Goal: Task Accomplishment & Management: Use online tool/utility

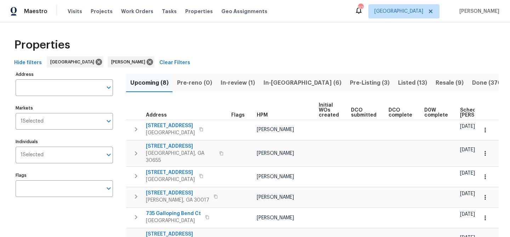
scroll to position [0, 86]
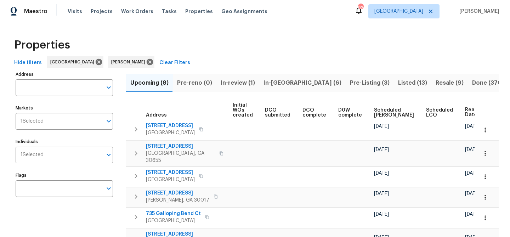
click at [271, 85] on span "In-reno (6)" at bounding box center [302, 83] width 78 height 10
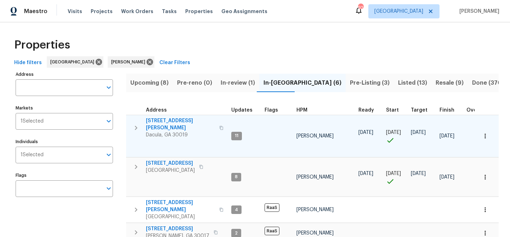
scroll to position [25, 0]
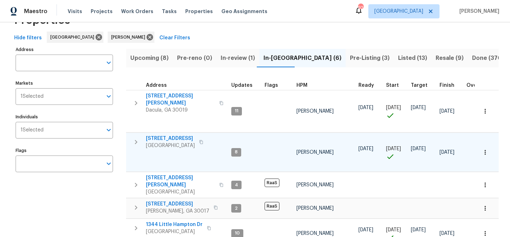
click at [172, 135] on span "550 Wayside Dr" at bounding box center [170, 138] width 49 height 7
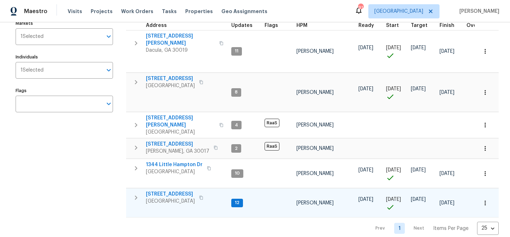
click at [156, 190] on span "135 Wakefield Dr" at bounding box center [170, 193] width 49 height 7
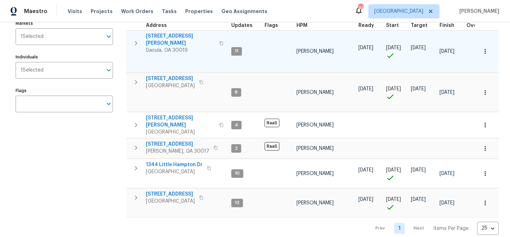
scroll to position [0, 0]
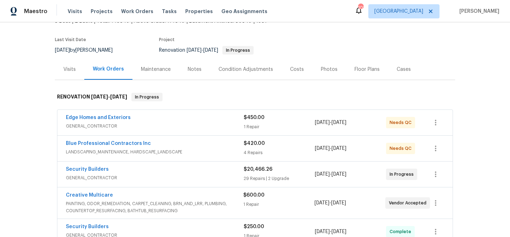
scroll to position [45, 0]
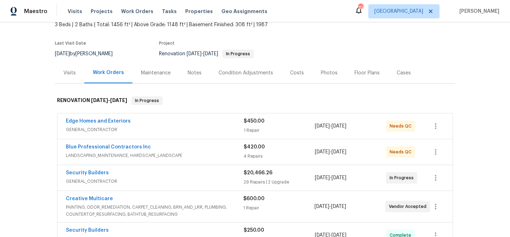
click at [191, 71] on div "Notes" at bounding box center [195, 72] width 14 height 7
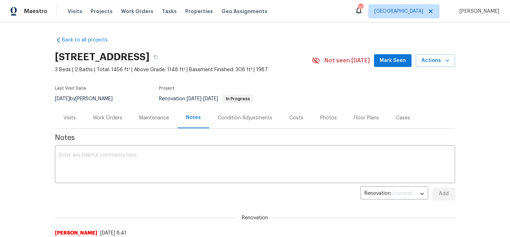
click at [102, 116] on div "Work Orders" at bounding box center [107, 117] width 29 height 7
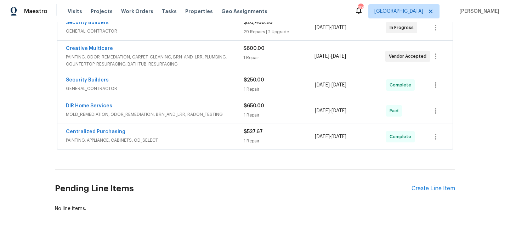
scroll to position [218, 0]
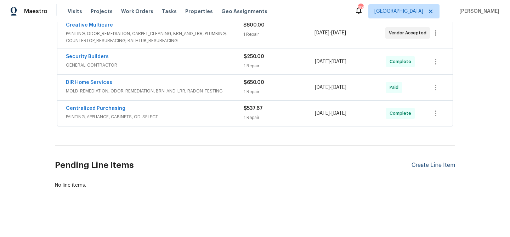
click at [416, 164] on div "Create Line Item" at bounding box center [433, 165] width 44 height 7
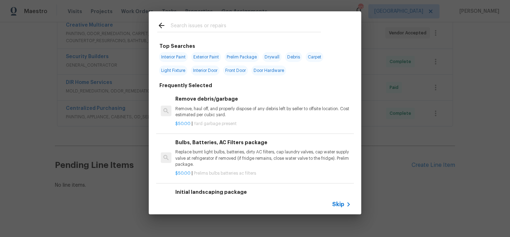
click at [209, 28] on input "text" at bounding box center [246, 26] width 150 height 11
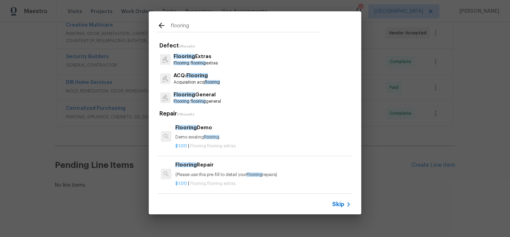
type input "flooring"
click at [202, 95] on p "Flooring General" at bounding box center [196, 94] width 47 height 7
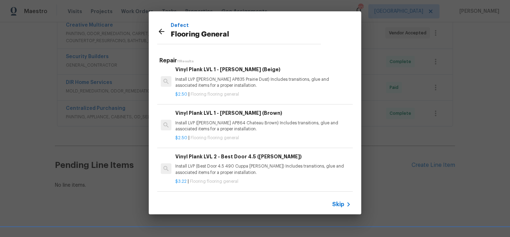
scroll to position [137, 0]
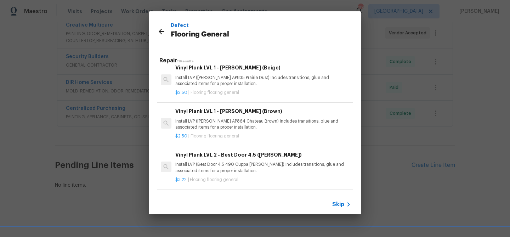
click at [159, 32] on icon at bounding box center [162, 32] width 6 height 6
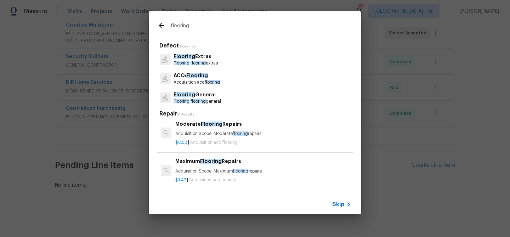
click at [176, 28] on input "flooring" at bounding box center [246, 26] width 150 height 11
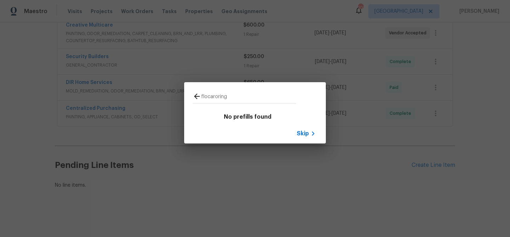
type input "flocaroring"
click at [196, 96] on icon at bounding box center [197, 96] width 6 height 6
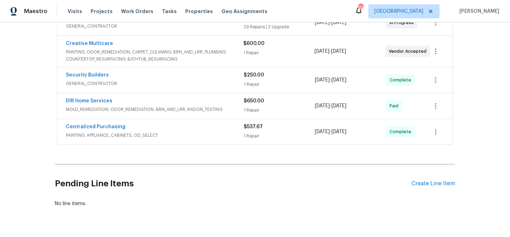
scroll to position [218, 0]
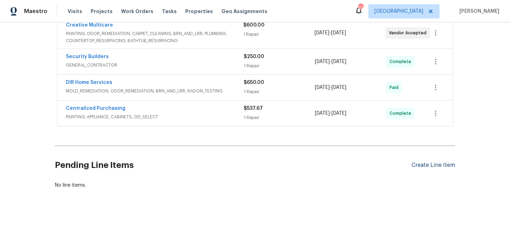
click at [431, 163] on div "Create Line Item" at bounding box center [433, 165] width 44 height 7
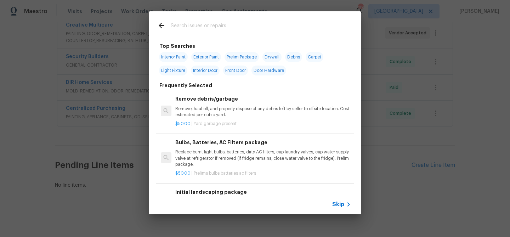
click at [212, 25] on input "text" at bounding box center [246, 26] width 150 height 11
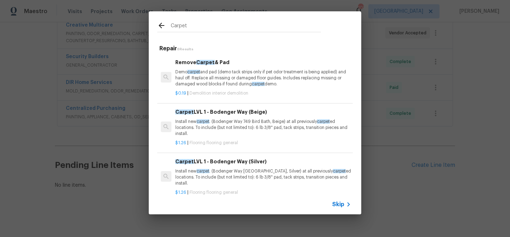
type input "Carpet"
click at [225, 123] on p "Install new carpet . (Bodenger Way 749 Bird Bath, Beige) at all previously carp…" at bounding box center [263, 128] width 176 height 18
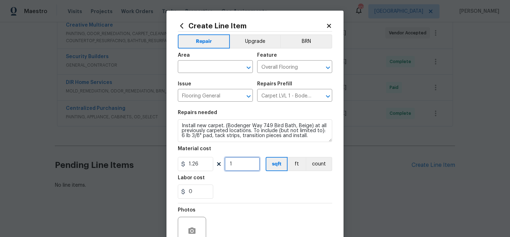
click at [237, 163] on input "1" at bounding box center [241, 164] width 35 height 14
type input "900"
drag, startPoint x: 254, startPoint y: 191, endPoint x: 248, endPoint y: 195, distance: 6.9
click at [254, 191] on div "0" at bounding box center [255, 191] width 154 height 14
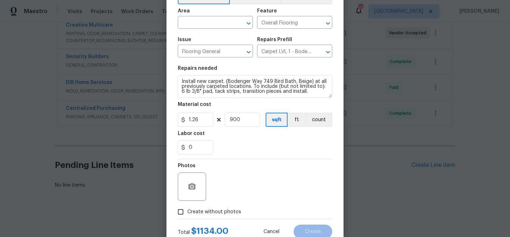
scroll to position [68, 0]
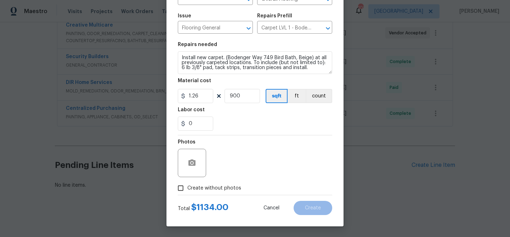
drag, startPoint x: 207, startPoint y: 189, endPoint x: 208, endPoint y: 183, distance: 6.1
click at [207, 188] on span "Create without photos" at bounding box center [214, 187] width 54 height 7
click at [187, 188] on input "Create without photos" at bounding box center [180, 187] width 13 height 13
checkbox input "true"
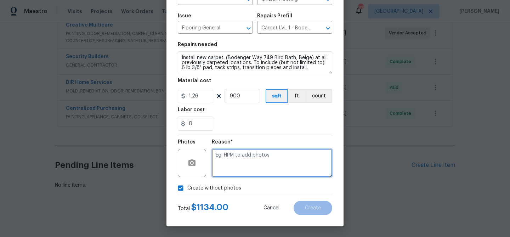
click at [216, 172] on textarea at bounding box center [272, 163] width 120 height 28
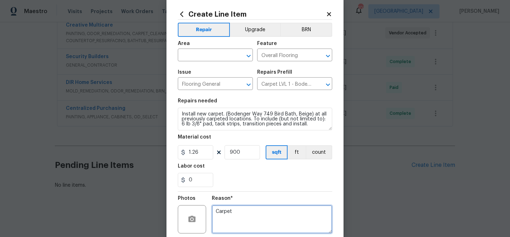
scroll to position [0, 0]
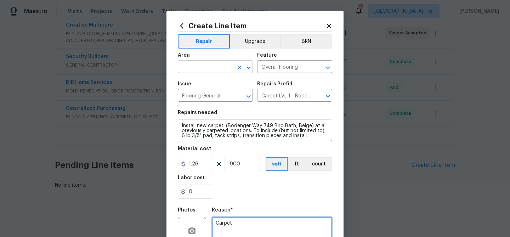
type textarea "Carpet"
click at [203, 69] on input "text" at bounding box center [205, 67] width 55 height 11
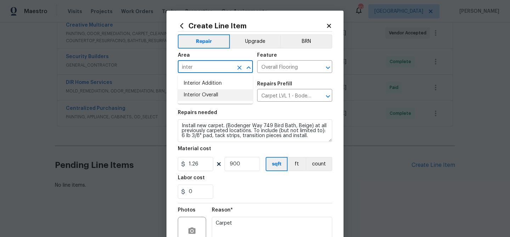
click at [210, 94] on li "Interior Overall" at bounding box center [215, 95] width 75 height 12
type input "Interior Overall"
click at [232, 165] on input "900" at bounding box center [241, 164] width 35 height 14
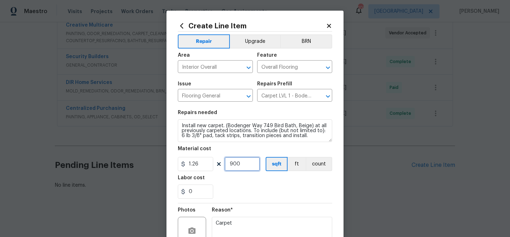
click at [232, 165] on input "900" at bounding box center [241, 164] width 35 height 14
type input "850"
click at [270, 188] on div "0" at bounding box center [255, 191] width 154 height 14
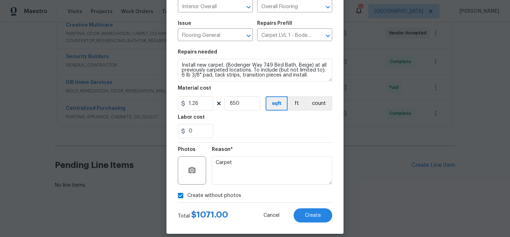
scroll to position [68, 0]
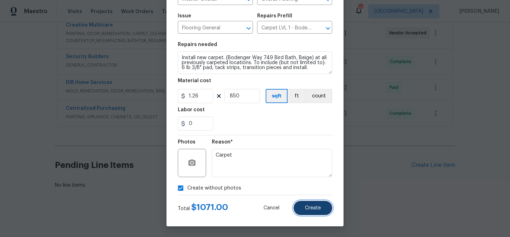
click at [310, 203] on button "Create" at bounding box center [312, 208] width 39 height 14
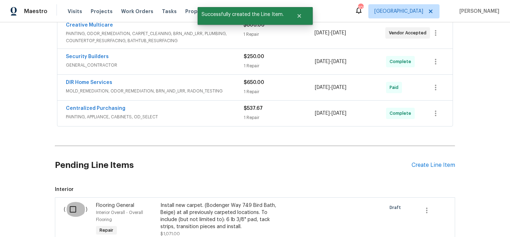
click at [76, 206] on input "checkbox" at bounding box center [75, 209] width 20 height 15
checkbox input "true"
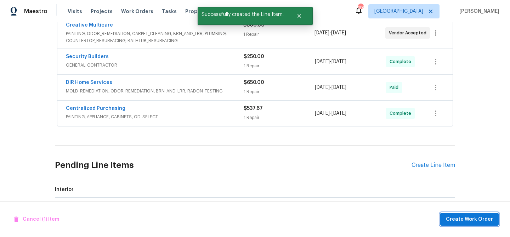
click at [477, 215] on span "Create Work Order" at bounding box center [469, 219] width 47 height 9
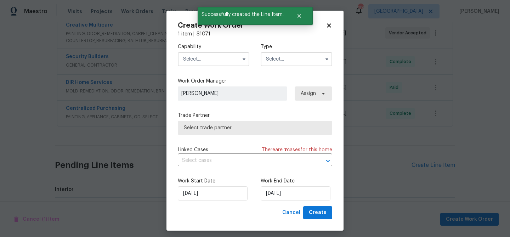
click at [195, 57] on input "text" at bounding box center [213, 59] width 71 height 14
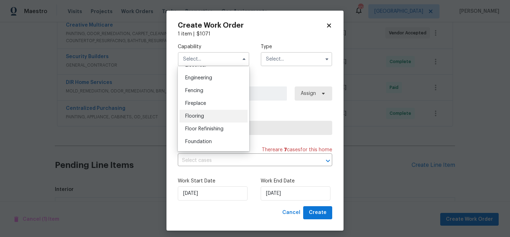
scroll to position [233, 0]
drag, startPoint x: 199, startPoint y: 117, endPoint x: 212, endPoint y: 103, distance: 19.0
click at [199, 117] on span "Flooring" at bounding box center [194, 115] width 19 height 5
type input "Flooring"
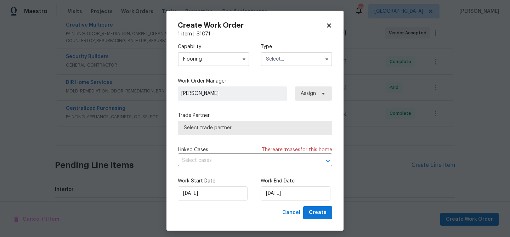
click at [305, 56] on input "text" at bounding box center [295, 59] width 71 height 14
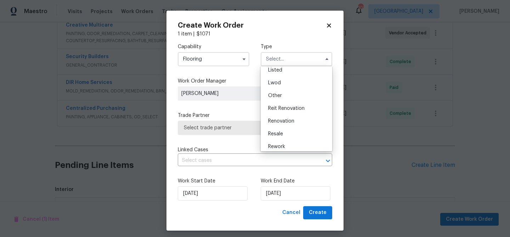
scroll to position [69, 0]
click at [288, 121] on span "Renovation" at bounding box center [281, 120] width 26 height 5
type input "Renovation"
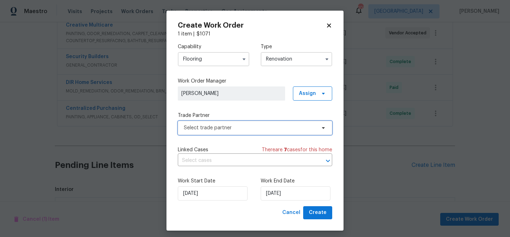
click at [264, 130] on span "Select trade partner" at bounding box center [250, 127] width 132 height 7
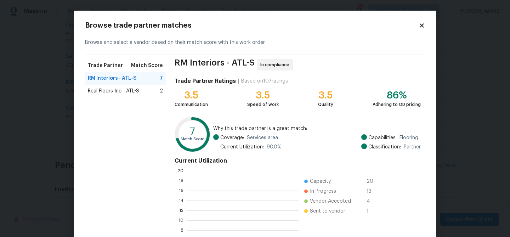
scroll to position [99, 111]
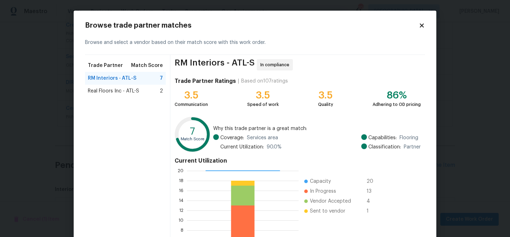
click at [127, 92] on span "Real Floors Inc - ATL-S" at bounding box center [113, 90] width 51 height 7
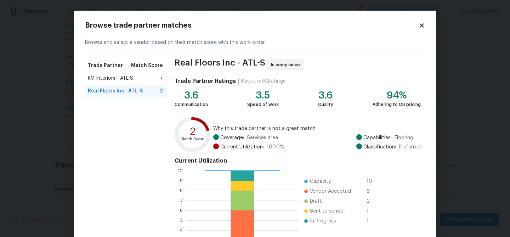
scroll to position [75, 0]
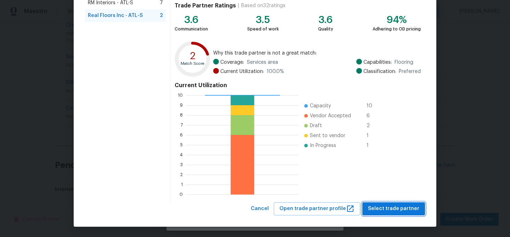
click at [381, 204] on span "Select trade partner" at bounding box center [393, 208] width 51 height 9
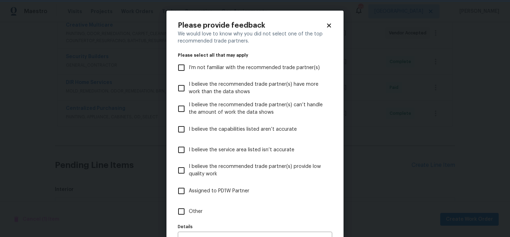
scroll to position [44, 0]
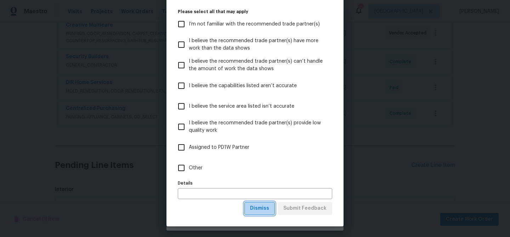
click at [263, 209] on span "Dismiss" at bounding box center [259, 208] width 19 height 9
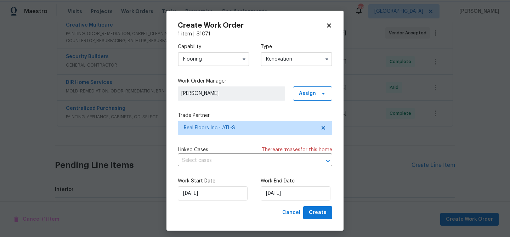
scroll to position [0, 0]
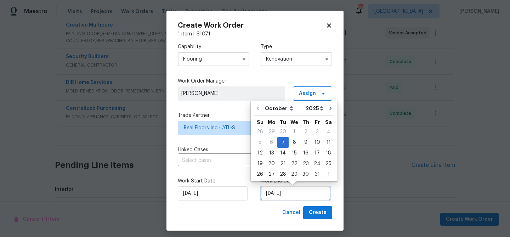
click at [282, 195] on input "10/7/2025" at bounding box center [295, 193] width 70 height 14
click at [304, 143] on div "9" at bounding box center [305, 142] width 11 height 10
type input "10/9/2025"
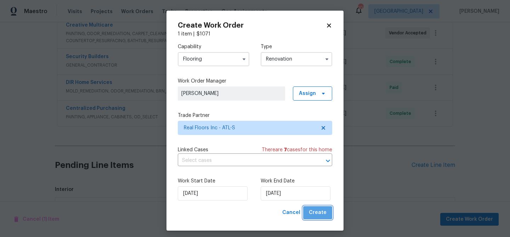
click at [322, 216] on span "Create" at bounding box center [318, 212] width 18 height 9
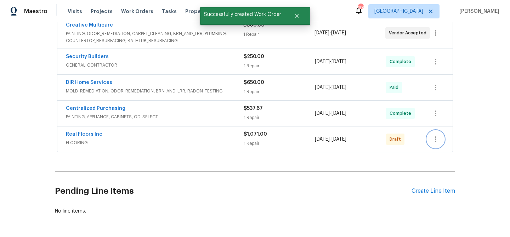
click at [438, 140] on icon "button" at bounding box center [435, 139] width 8 height 8
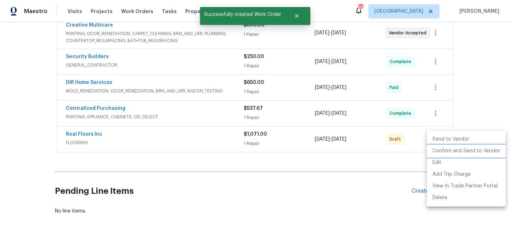
click at [440, 148] on li "Confirm and Send to Vendor" at bounding box center [465, 151] width 79 height 12
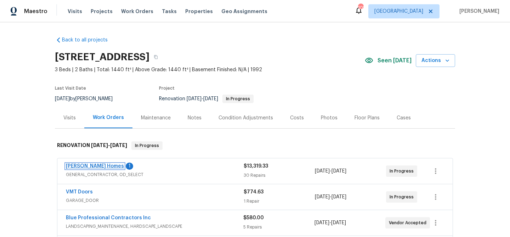
click at [91, 165] on link "Therrien Homes" at bounding box center [95, 165] width 58 height 5
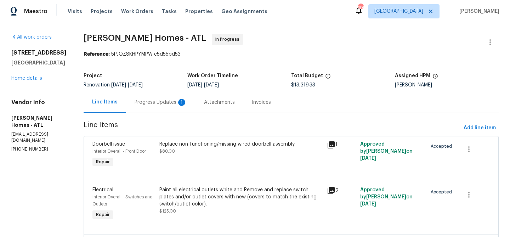
click at [157, 103] on div "Progress Updates 1" at bounding box center [160, 102] width 52 height 7
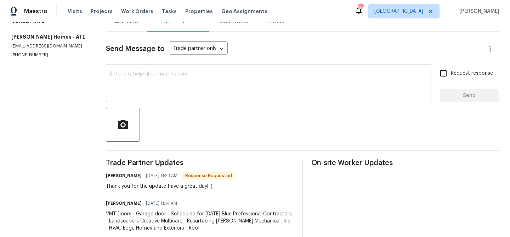
scroll to position [108, 0]
